Goal: Register for event/course

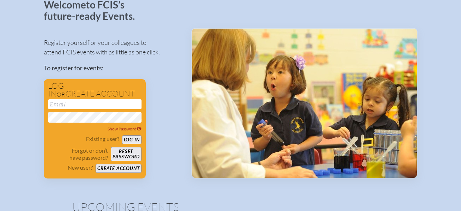
scroll to position [49, 0]
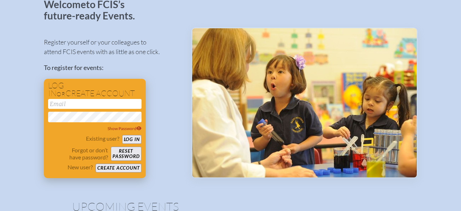
click at [71, 107] on input "email" at bounding box center [94, 104] width 93 height 10
type input "[PERSON_NAME][EMAIL_ADDRESS][DOMAIN_NAME]"
click at [139, 129] on icon at bounding box center [138, 129] width 5 height 4
click at [135, 139] on button "Log in" at bounding box center [131, 139] width 19 height 9
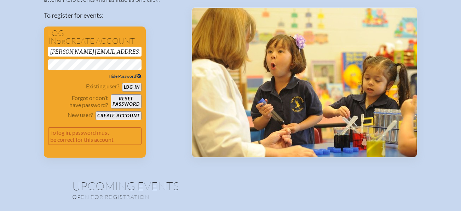
scroll to position [100, 0]
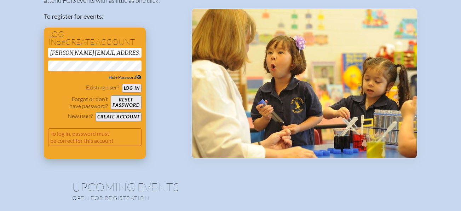
click at [131, 88] on button "Log in" at bounding box center [131, 88] width 19 height 9
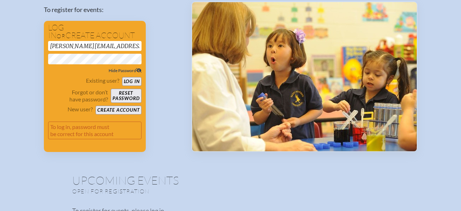
scroll to position [107, 0]
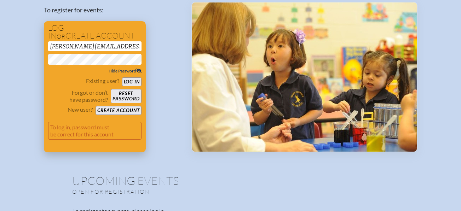
click at [118, 110] on button "Create account" at bounding box center [118, 110] width 46 height 9
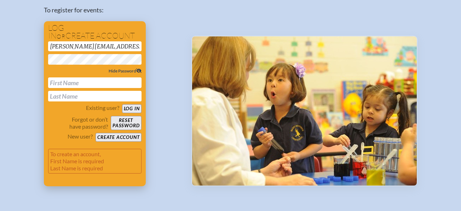
scroll to position [141, 0]
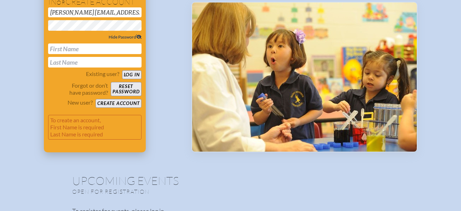
click at [116, 102] on button "Create account" at bounding box center [118, 103] width 46 height 9
click at [90, 53] on input "text" at bounding box center [94, 48] width 93 height 11
type input "[PERSON_NAME]"
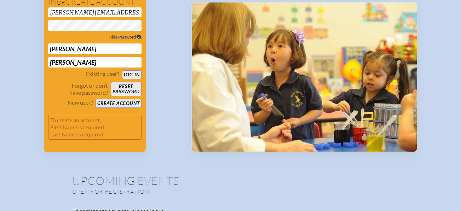
click at [105, 103] on button "Create account" at bounding box center [118, 103] width 46 height 9
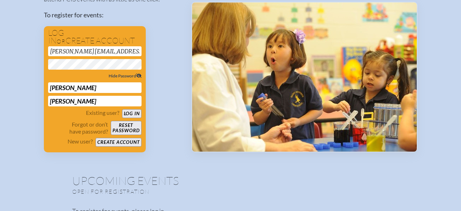
scroll to position [46, 0]
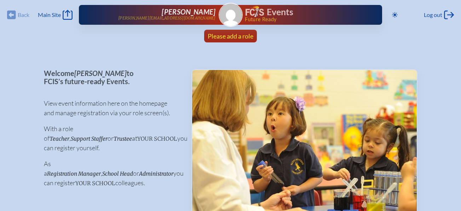
click at [231, 35] on span "Please add a role" at bounding box center [230, 36] width 46 height 8
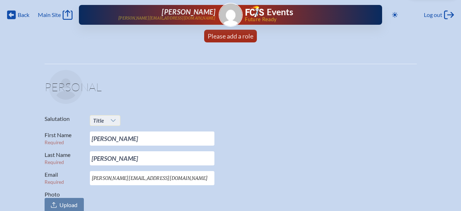
click at [113, 121] on icon at bounding box center [113, 120] width 5 height 3
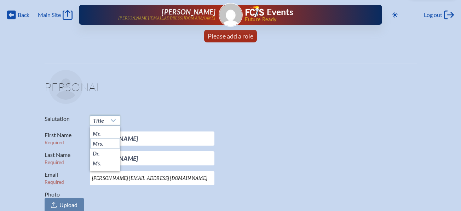
click at [105, 143] on li "Mrs." at bounding box center [105, 144] width 30 height 10
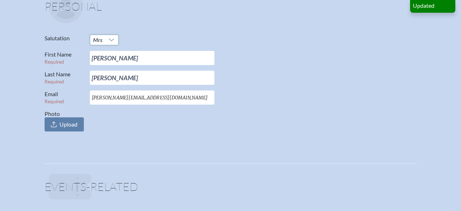
scroll to position [82, 0]
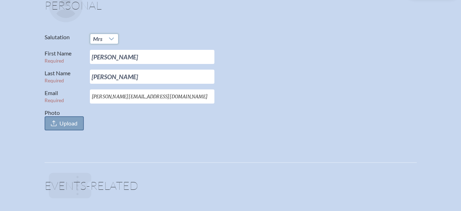
click at [65, 121] on span "Upload" at bounding box center [68, 123] width 18 height 7
click at [0, 0] on input "Photo Upload" at bounding box center [0, 0] width 0 height 0
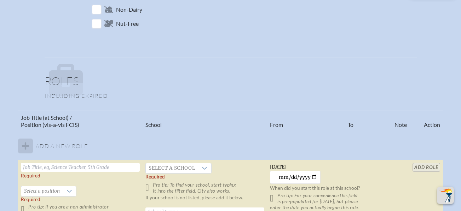
scroll to position [366, 0]
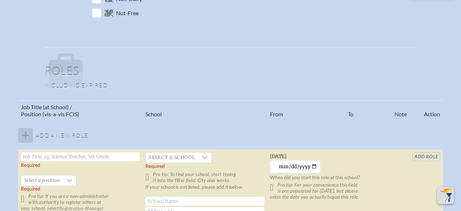
click at [24, 135] on tbody "Add a new role Required   Select a position Required Pro tip: If you are a non-…" at bounding box center [230, 175] width 424 height 109
click at [31, 158] on input "text" at bounding box center [80, 156] width 119 height 9
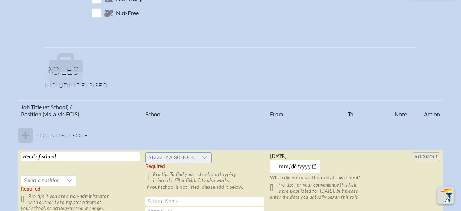
type input "Head of School"
click at [206, 157] on icon at bounding box center [204, 158] width 6 height 6
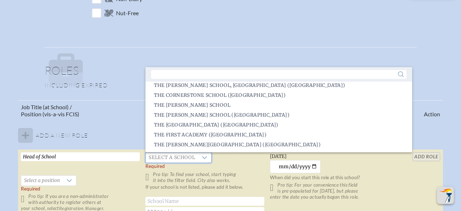
scroll to position [1432, 0]
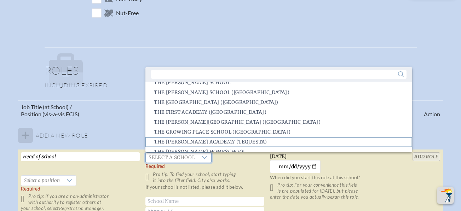
click at [231, 140] on span "The Harvey Academy (Tequesta)" at bounding box center [210, 142] width 113 height 7
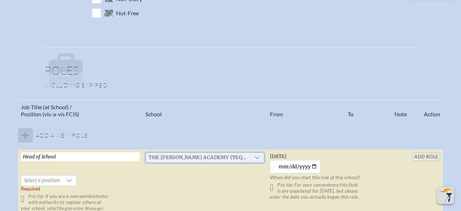
click at [254, 157] on icon at bounding box center [257, 158] width 6 height 6
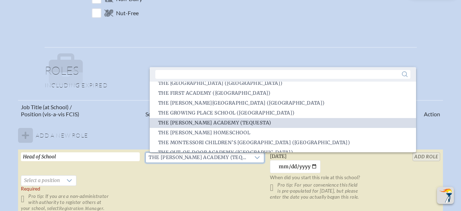
scroll to position [1455, 0]
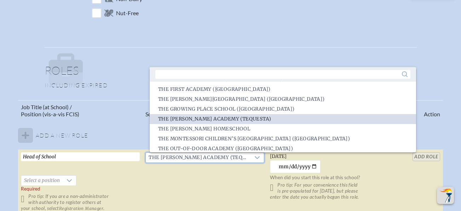
click at [213, 176] on td "The Harvey Academy (Tequesta)" at bounding box center [204, 183] width 124 height 66
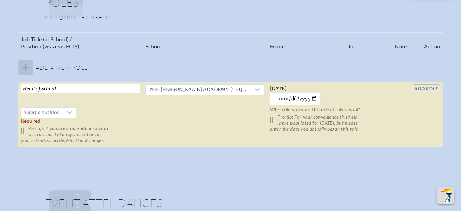
scroll to position [435, 0]
click at [72, 112] on icon at bounding box center [69, 112] width 5 height 3
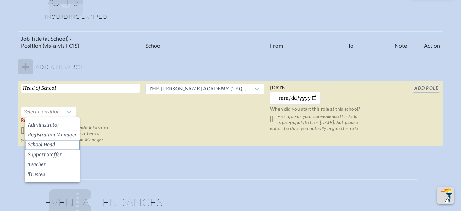
click at [48, 144] on span "School Head" at bounding box center [41, 144] width 27 height 7
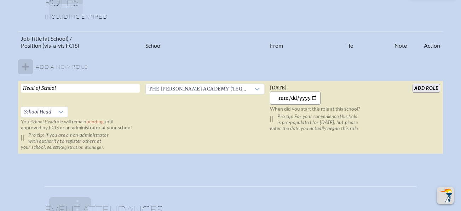
click at [299, 97] on input "2025-08-28" at bounding box center [295, 98] width 51 height 13
click at [291, 97] on input "2018-08-28" at bounding box center [295, 98] width 51 height 13
click at [284, 97] on input "2018-08-15" at bounding box center [295, 98] width 51 height 13
type input "2018-04-15"
click at [426, 87] on input "add Role" at bounding box center [425, 88] width 27 height 9
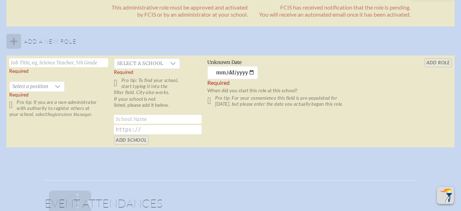
scroll to position [514, 0]
click at [160, 120] on input "text" at bounding box center [158, 119] width 88 height 9
click at [64, 61] on input "text" at bounding box center [58, 62] width 99 height 9
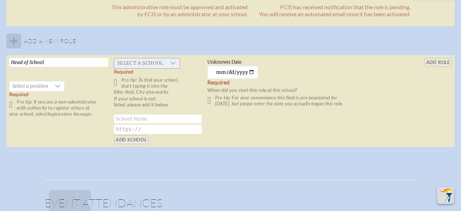
type input "Head of School"
click at [132, 65] on span "Select a school" at bounding box center [140, 63] width 52 height 10
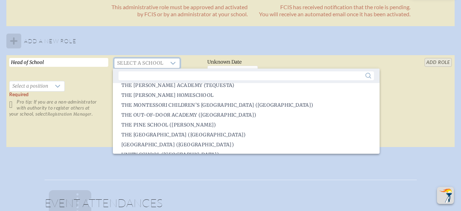
scroll to position [1485, 0]
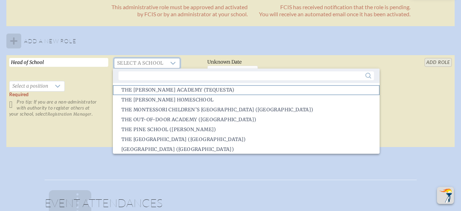
click at [275, 86] on li "The Harvey Academy (Tequesta)" at bounding box center [246, 90] width 266 height 10
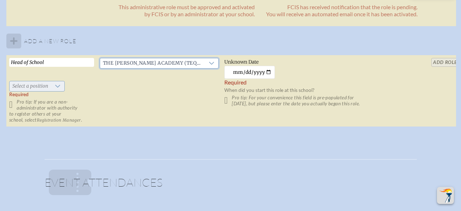
click at [46, 88] on span "Select a position" at bounding box center [30, 86] width 41 height 10
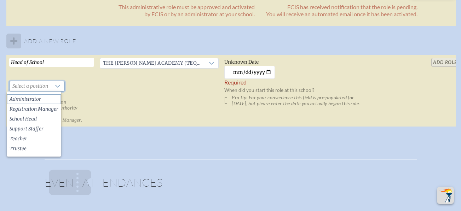
click at [37, 98] on span "Administrator" at bounding box center [25, 99] width 31 height 7
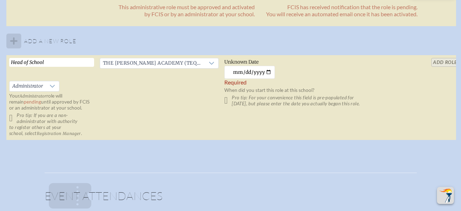
click at [445, 59] on table "Job Title (at School) / Position (vis-a-vis FCIS) School From To Note Action He…" at bounding box center [233, 47] width 455 height 188
click at [445, 62] on table "Job Title (at School) / Position (vis-a-vis FCIS) School From To Note Action He…" at bounding box center [233, 47] width 455 height 188
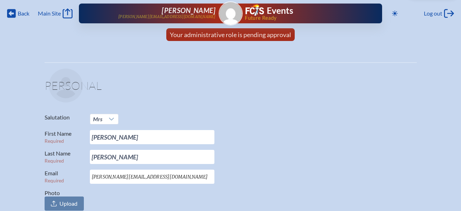
scroll to position [0, 0]
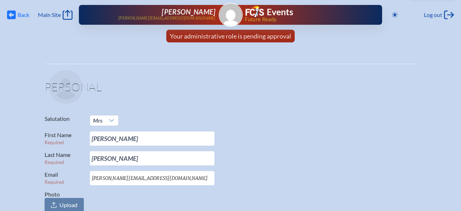
click at [20, 15] on span "Back" at bounding box center [24, 14] width 12 height 7
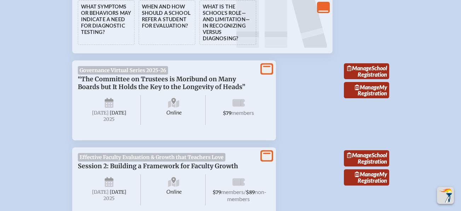
scroll to position [827, 0]
click at [350, 134] on div "Manage School Registration Manage My Registration" at bounding box center [366, 97] width 45 height 86
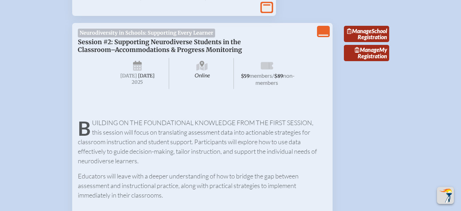
scroll to position [1030, 0]
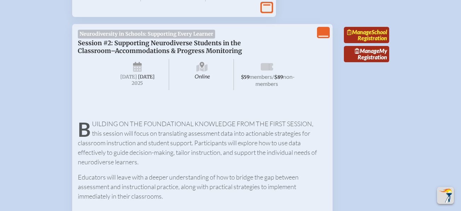
click at [369, 43] on link "Manage School Registration" at bounding box center [366, 35] width 45 height 16
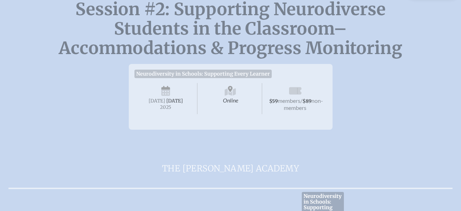
scroll to position [78, 0]
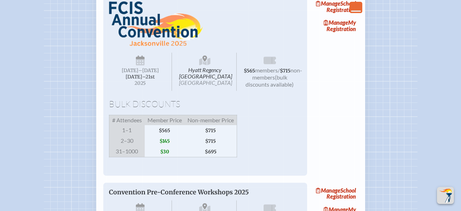
scroll to position [1175, 0]
click at [348, 14] on link "Manage School Registration" at bounding box center [334, 6] width 45 height 16
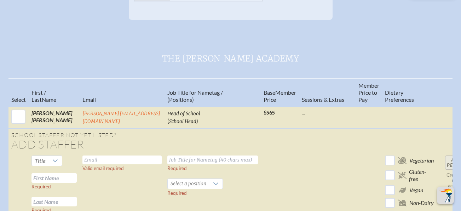
scroll to position [231, 0]
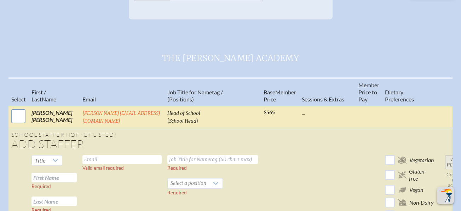
click at [13, 121] on input "checkbox" at bounding box center [19, 116] width 18 height 18
checkbox input "true"
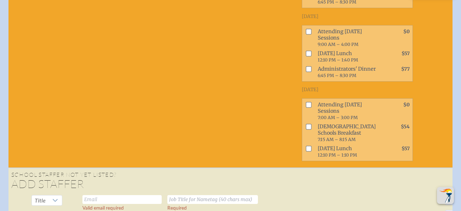
scroll to position [626, 0]
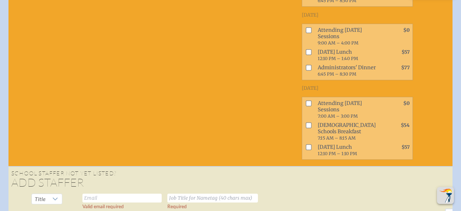
click at [305, 33] on input "checkbox" at bounding box center [308, 30] width 6 height 6
checkbox input "true"
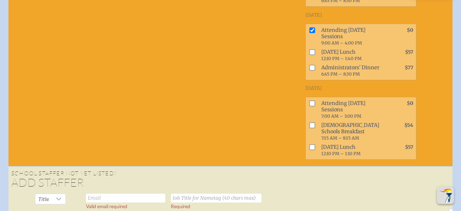
click at [309, 55] on input "checkbox" at bounding box center [312, 52] width 6 height 6
checkbox input "true"
click at [309, 70] on input "checkbox" at bounding box center [312, 68] width 6 height 6
checkbox input "true"
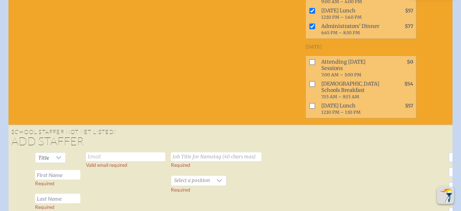
scroll to position [669, 0]
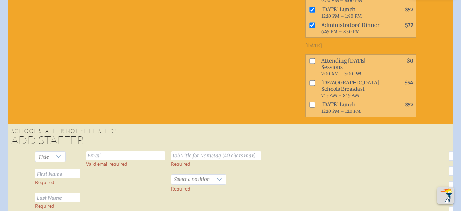
click at [309, 64] on input "checkbox" at bounding box center [312, 61] width 6 height 6
checkbox input "true"
click at [309, 107] on input "checkbox" at bounding box center [312, 105] width 6 height 6
checkbox input "true"
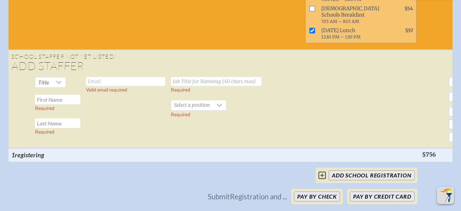
scroll to position [743, 0]
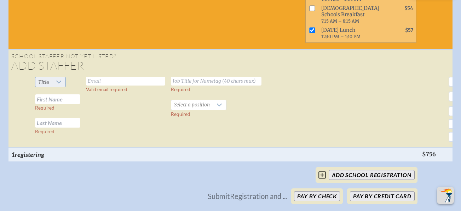
click at [56, 83] on icon at bounding box center [58, 82] width 5 height 3
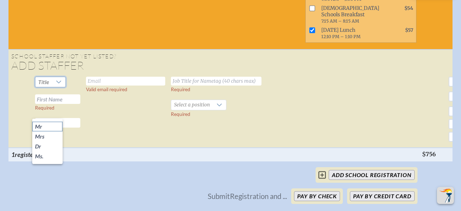
click at [48, 127] on li "Mr" at bounding box center [47, 127] width 30 height 10
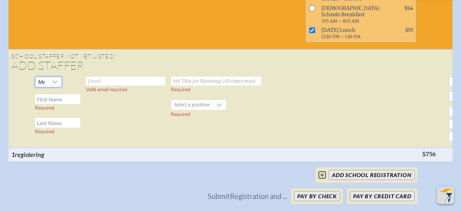
click at [111, 86] on input "text" at bounding box center [125, 81] width 79 height 9
type input "[PERSON_NAME][EMAIL_ADDRESS][DOMAIN_NAME]"
click at [211, 86] on input "text" at bounding box center [216, 81] width 90 height 9
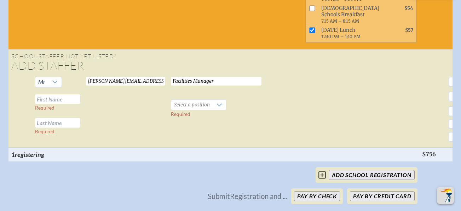
type input "Facilities Manager"
click at [70, 104] on input "text" at bounding box center [57, 99] width 45 height 10
type input "[PERSON_NAME]"
click at [65, 128] on input "text" at bounding box center [57, 123] width 45 height 10
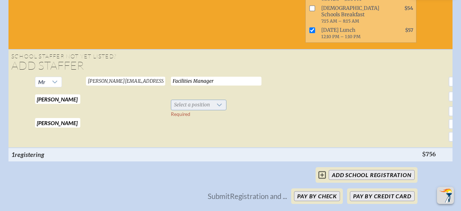
type input "[PERSON_NAME]"
click at [189, 110] on span "Select a position" at bounding box center [191, 105] width 41 height 10
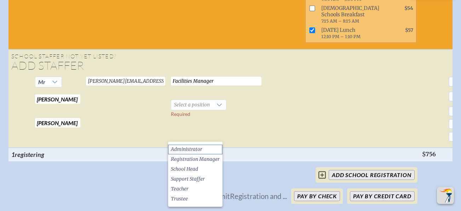
click at [188, 149] on span "Administrator" at bounding box center [186, 149] width 31 height 7
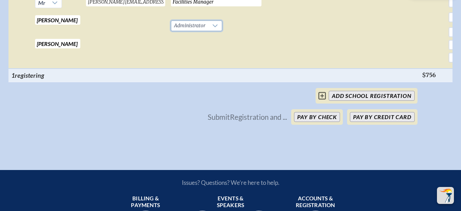
scroll to position [823, 0]
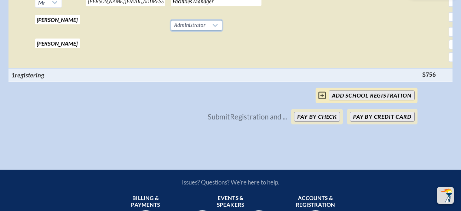
click at [323, 99] on icon at bounding box center [321, 95] width 7 height 7
click at [340, 100] on input "add School Registration" at bounding box center [371, 95] width 86 height 10
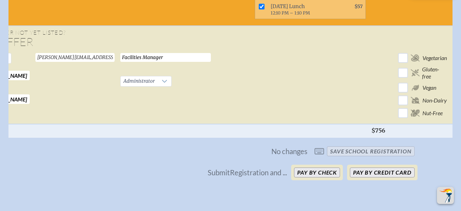
scroll to position [0, 58]
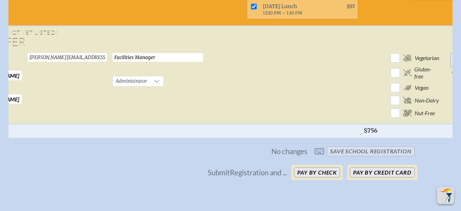
click at [450, 67] on input "Add Person" at bounding box center [461, 60] width 23 height 14
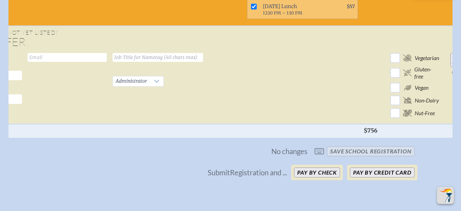
checkbox input "false"
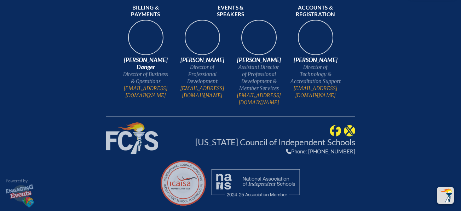
scroll to position [0, 3]
checkbox input "true"
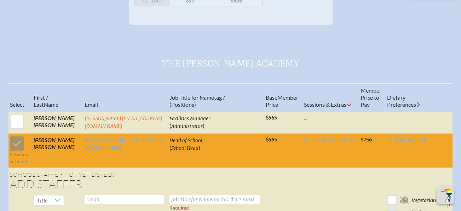
scroll to position [225, 2]
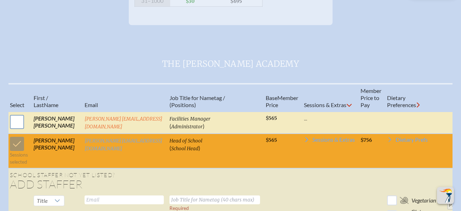
click at [12, 124] on input "checkbox" at bounding box center [17, 122] width 18 height 18
checkbox input "true"
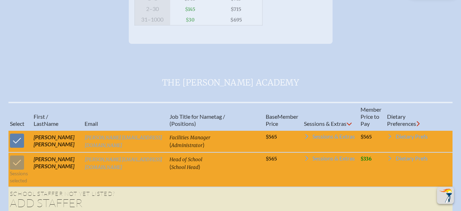
scroll to position [207, 2]
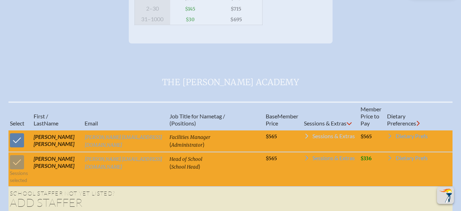
click at [313, 139] on span "Sessions & Extras" at bounding box center [333, 136] width 42 height 6
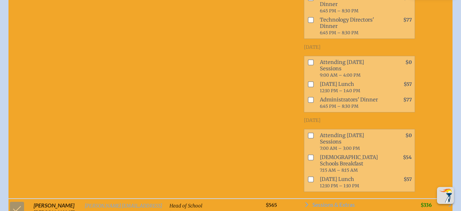
scroll to position [594, 2]
click at [307, 65] on input "checkbox" at bounding box center [310, 62] width 6 height 6
checkbox input "true"
click at [307, 87] on input "checkbox" at bounding box center [310, 84] width 6 height 6
checkbox input "true"
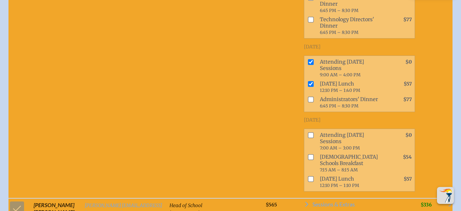
click at [307, 102] on input "checkbox" at bounding box center [310, 99] width 6 height 6
checkbox input "true"
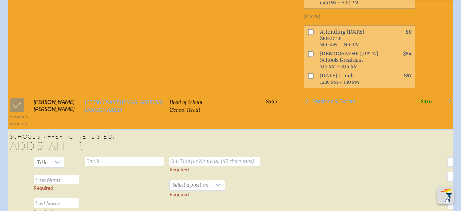
scroll to position [698, 2]
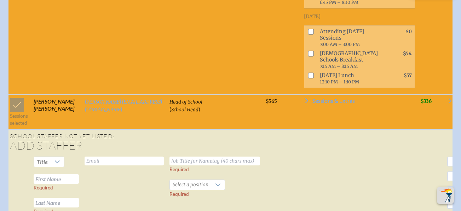
click at [307, 34] on input "checkbox" at bounding box center [310, 32] width 6 height 6
checkbox input "true"
click at [307, 78] on input "checkbox" at bounding box center [310, 75] width 6 height 6
checkbox input "true"
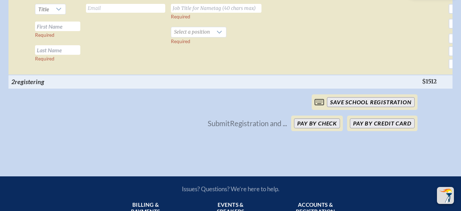
scroll to position [0, 58]
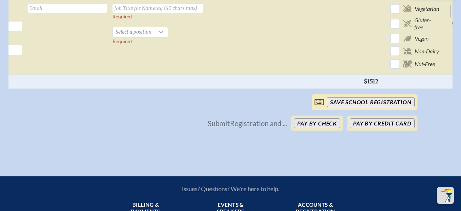
click at [345, 107] on input "save School Registration" at bounding box center [370, 102] width 87 height 10
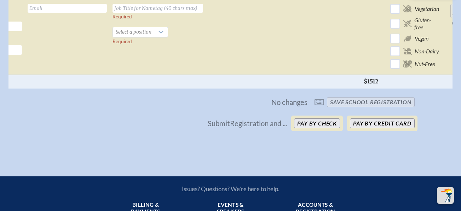
scroll to position [0, 6]
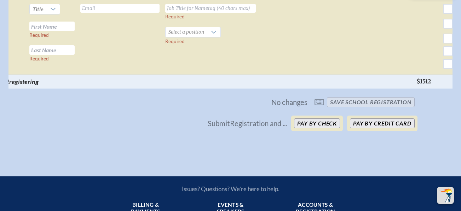
drag, startPoint x: 345, startPoint y: 138, endPoint x: 273, endPoint y: 101, distance: 81.1
click at [273, 75] on td at bounding box center [277, 38] width 38 height 74
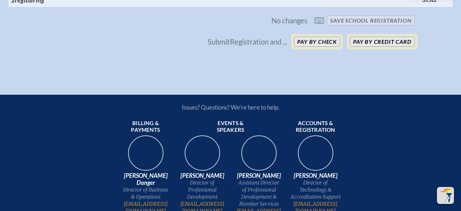
scroll to position [933, 5]
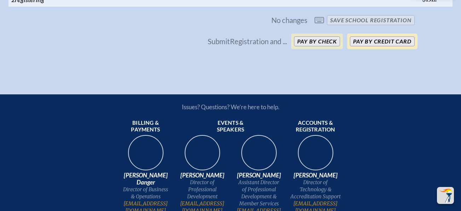
click at [367, 46] on button "Pay by Credit Card" at bounding box center [382, 41] width 64 height 10
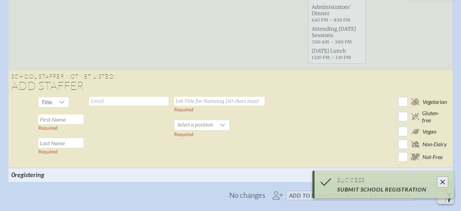
scroll to position [636, 5]
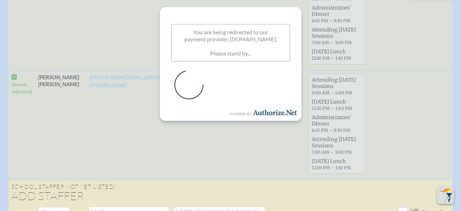
scroll to position [375, 5]
click at [266, 87] on p at bounding box center [230, 85] width 119 height 37
click at [108, 53] on td "[PERSON_NAME][EMAIL_ADDRESS][DOMAIN_NAME]" at bounding box center [128, 16] width 85 height 110
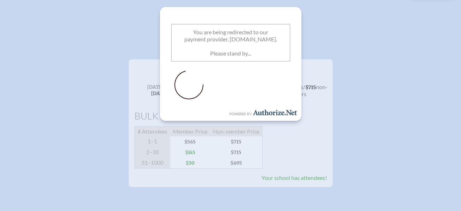
scroll to position [64, 0]
